Goal: Information Seeking & Learning: Learn about a topic

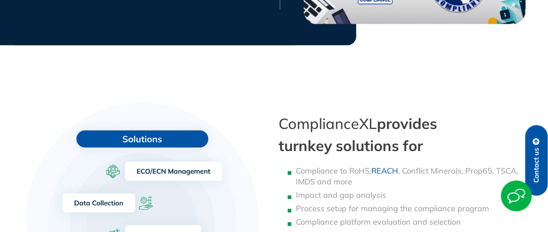
scroll to position [564, 0]
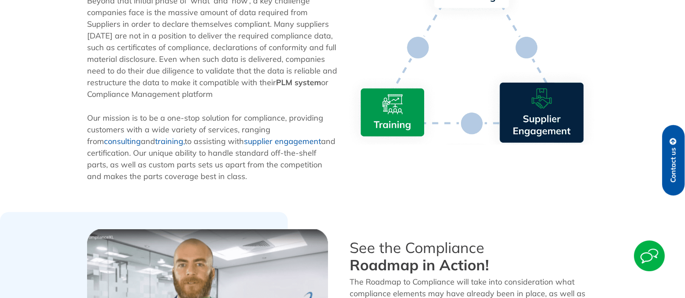
scroll to position [575, 0]
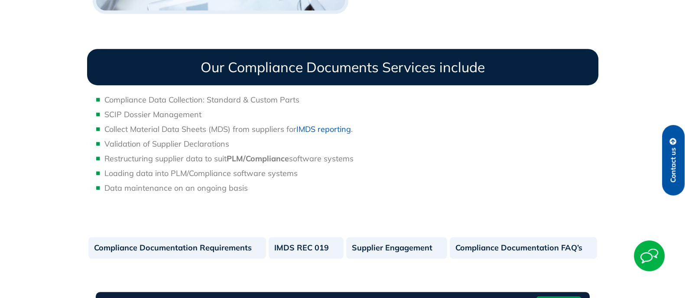
scroll to position [606, 0]
